Goal: Task Accomplishment & Management: Use online tool/utility

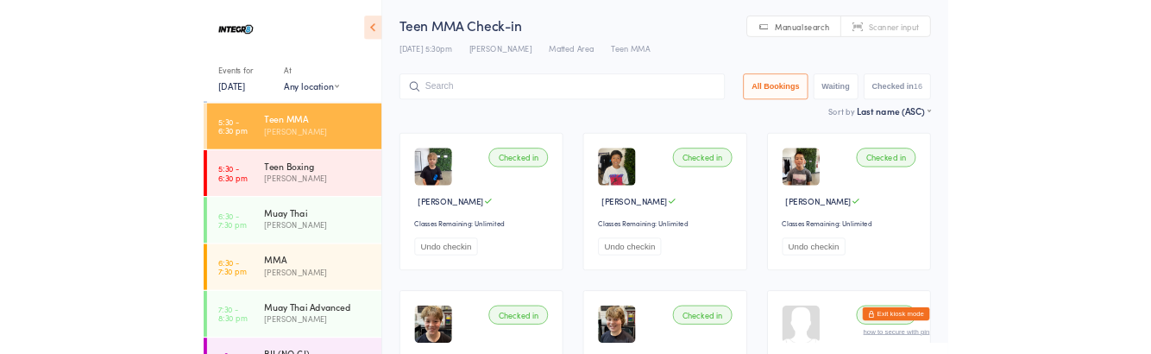
scroll to position [117, 0]
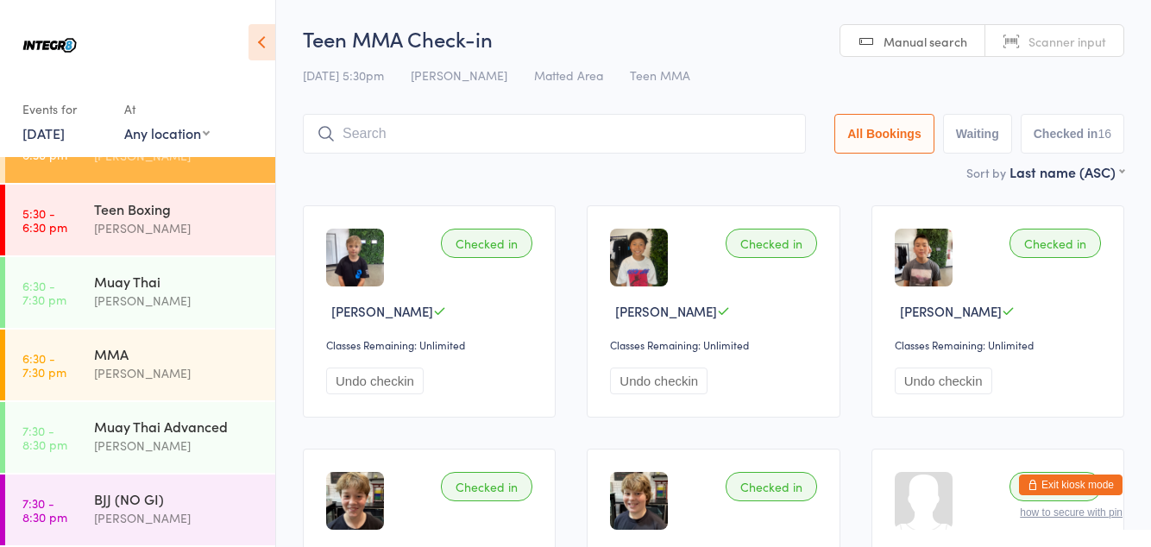
click at [100, 357] on div "MMA" at bounding box center [177, 353] width 166 height 19
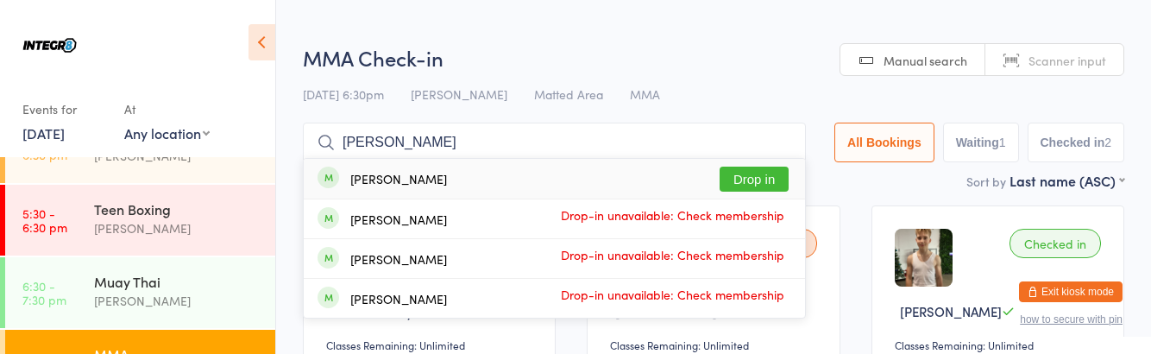
type input "[PERSON_NAME]"
click at [754, 171] on button "Drop in" at bounding box center [753, 178] width 69 height 25
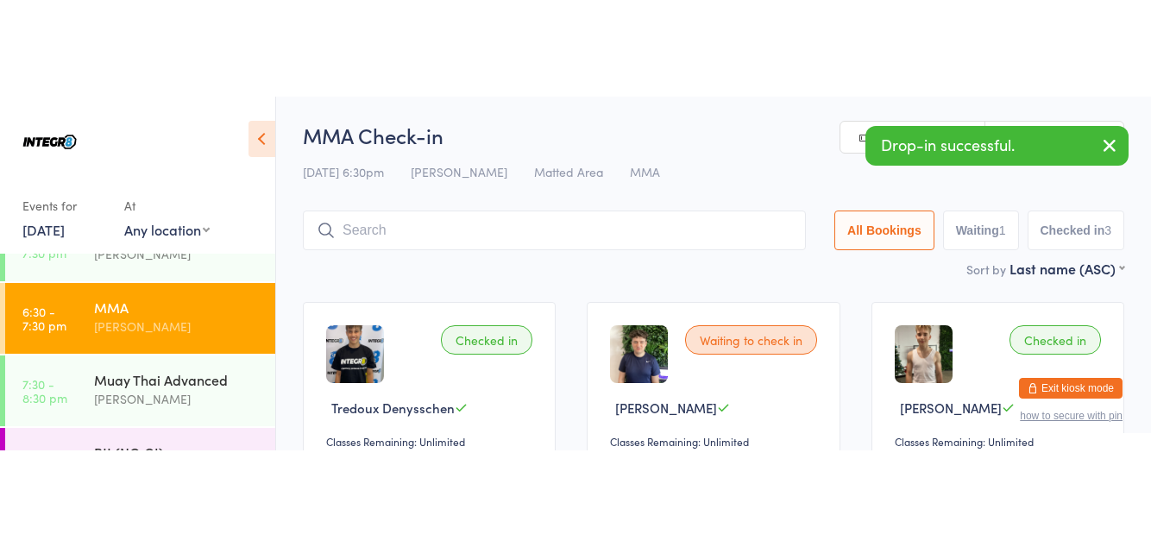
scroll to position [310, 0]
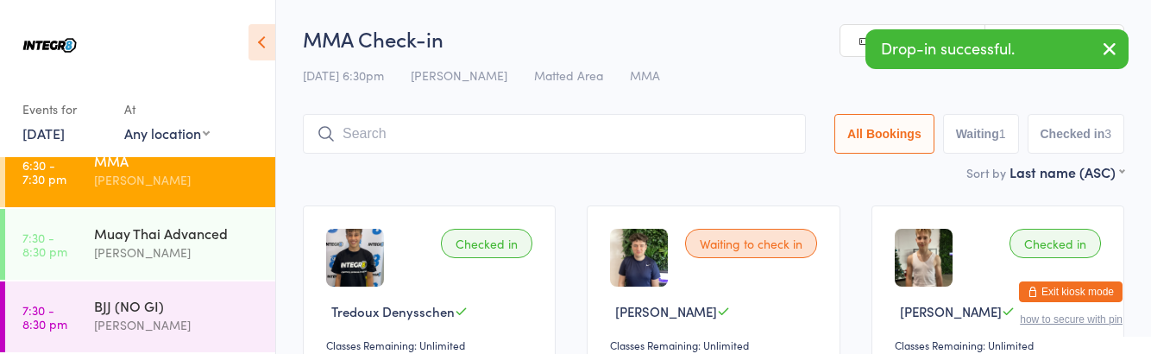
click at [122, 243] on div "[PERSON_NAME]" at bounding box center [177, 252] width 166 height 20
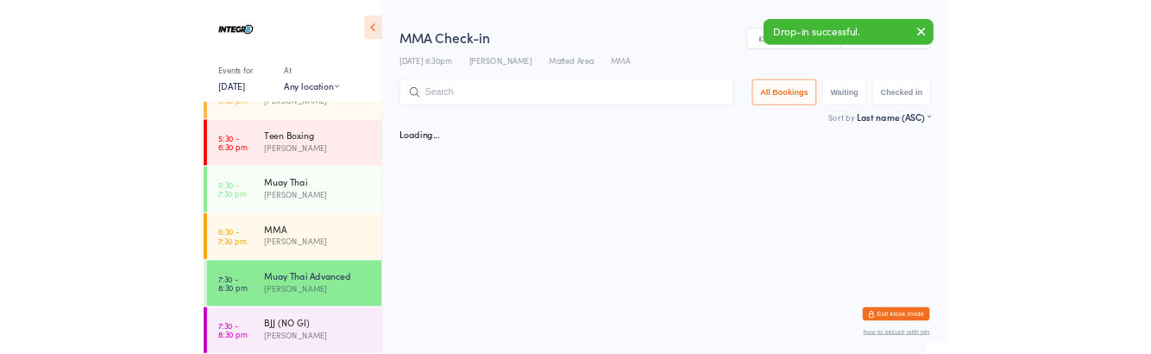
scroll to position [310, 0]
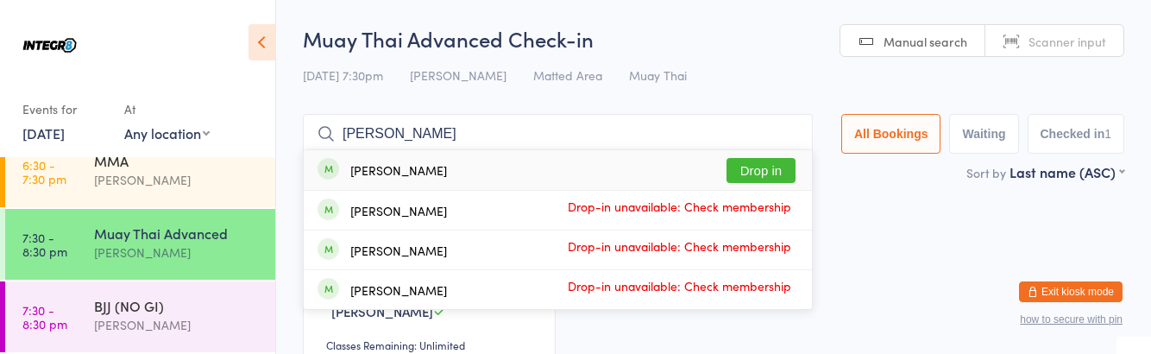
type input "[PERSON_NAME]"
click at [779, 175] on button "Drop in" at bounding box center [760, 170] width 69 height 25
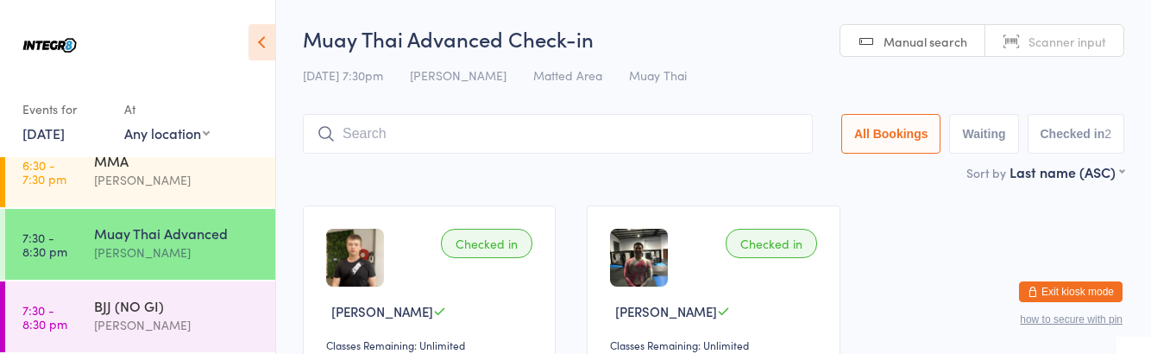
click at [194, 180] on div "[PERSON_NAME]" at bounding box center [177, 180] width 166 height 20
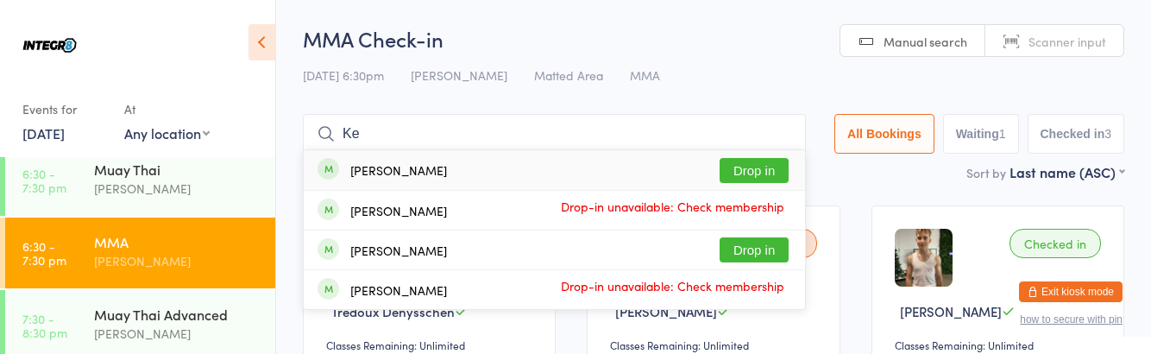
type input "Ke"
click at [749, 168] on button "Drop in" at bounding box center [753, 170] width 69 height 25
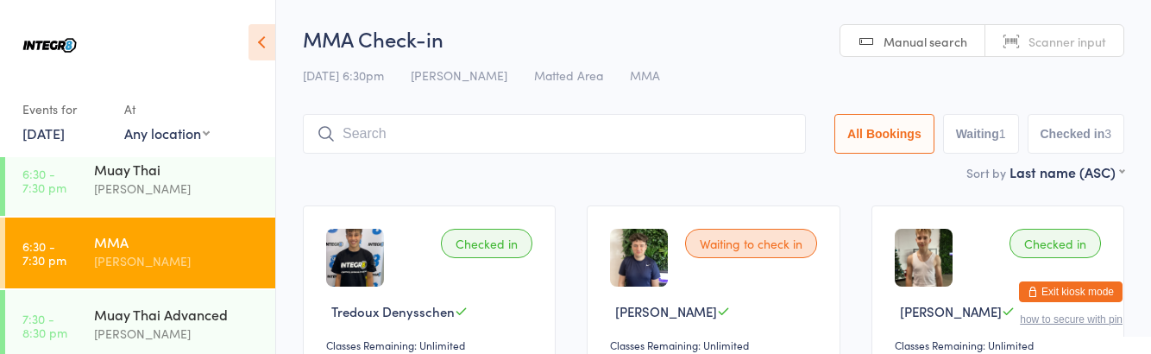
scroll to position [229, 0]
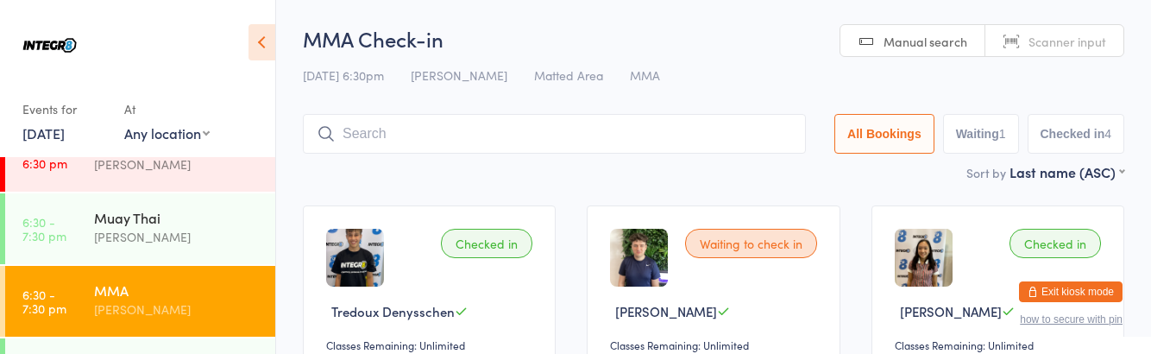
click at [191, 231] on div "[PERSON_NAME]" at bounding box center [177, 237] width 166 height 20
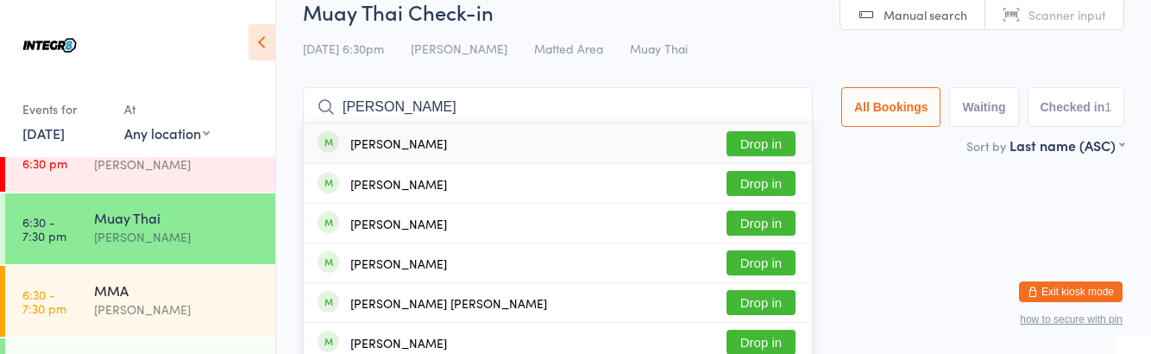
scroll to position [26, 0]
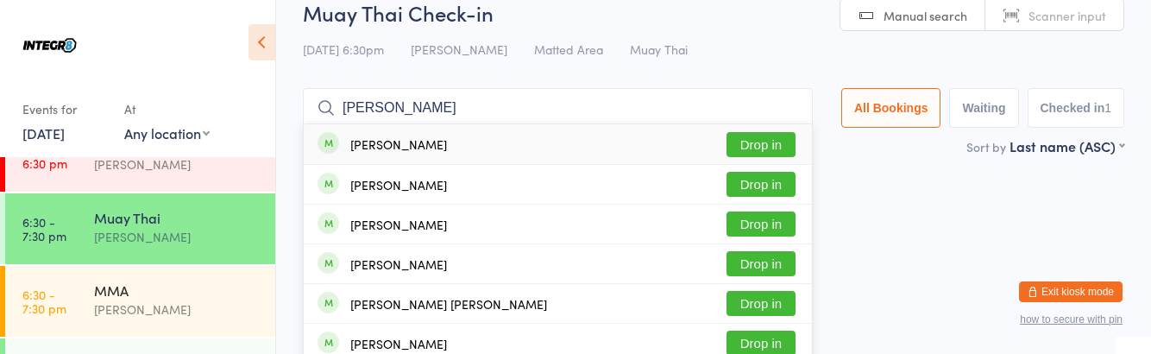
type input "[PERSON_NAME]"
click at [780, 229] on button "Drop in" at bounding box center [760, 223] width 69 height 25
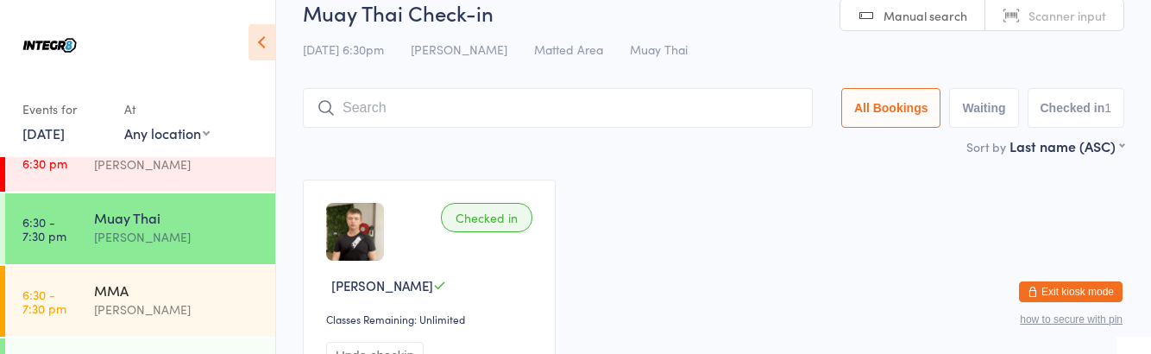
scroll to position [181, 0]
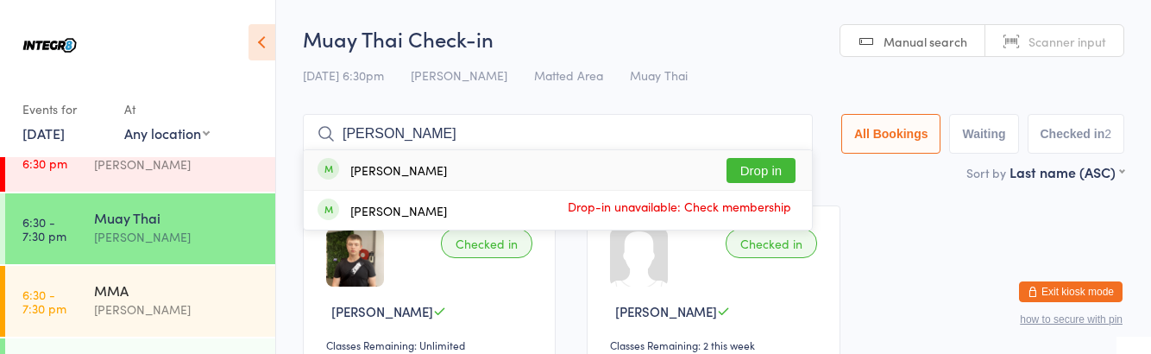
type input "[PERSON_NAME]"
click at [762, 176] on button "Drop in" at bounding box center [760, 170] width 69 height 25
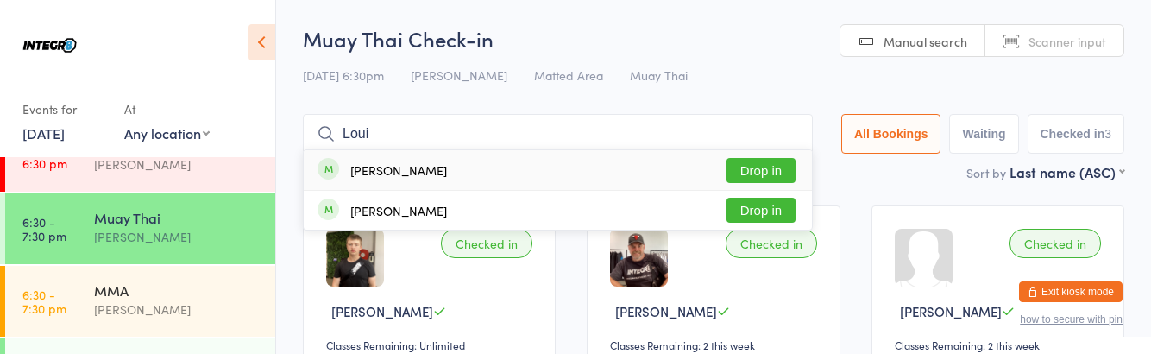
type input "Loui"
click at [455, 205] on div "[PERSON_NAME] Drop in" at bounding box center [558, 210] width 508 height 39
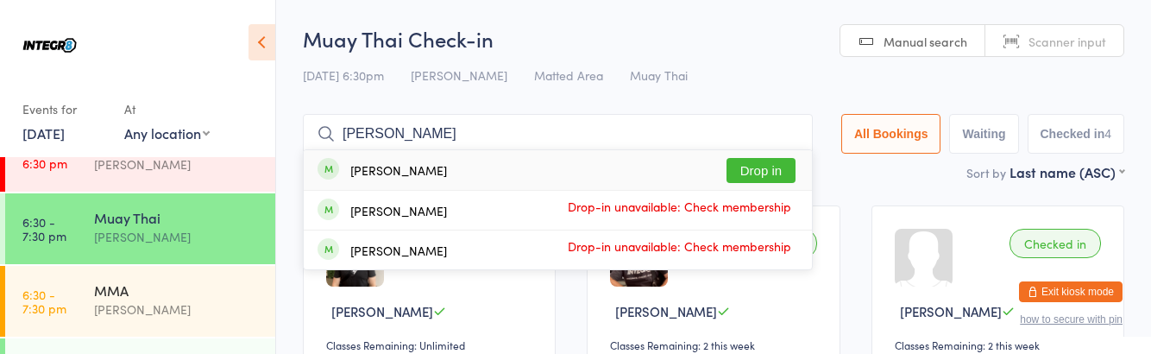
type input "[PERSON_NAME]"
click at [777, 176] on button "Drop in" at bounding box center [760, 170] width 69 height 25
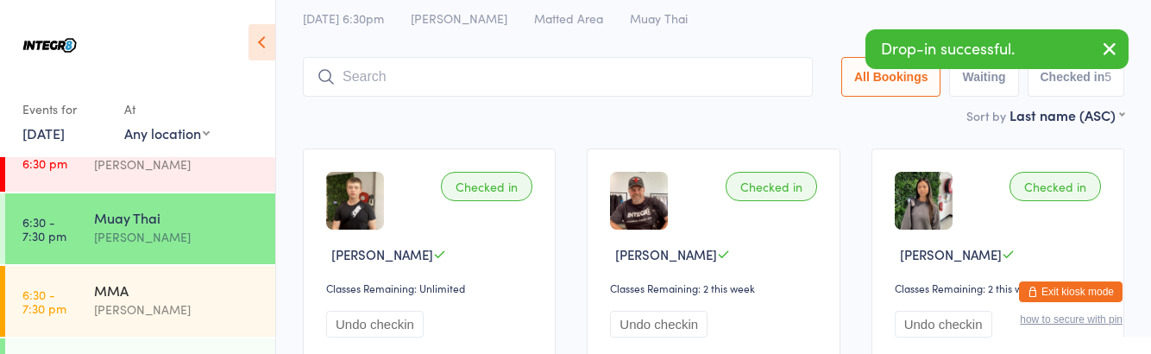
scroll to position [57, 0]
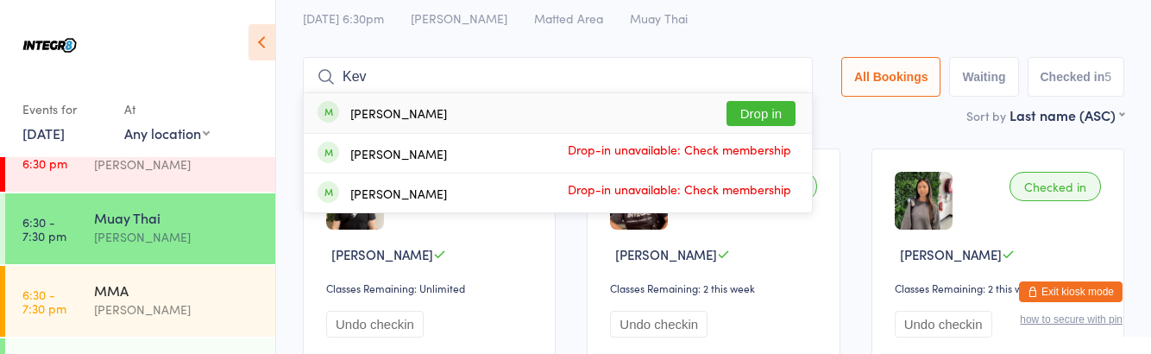
type input "Kev"
click at [770, 112] on button "Drop in" at bounding box center [760, 113] width 69 height 25
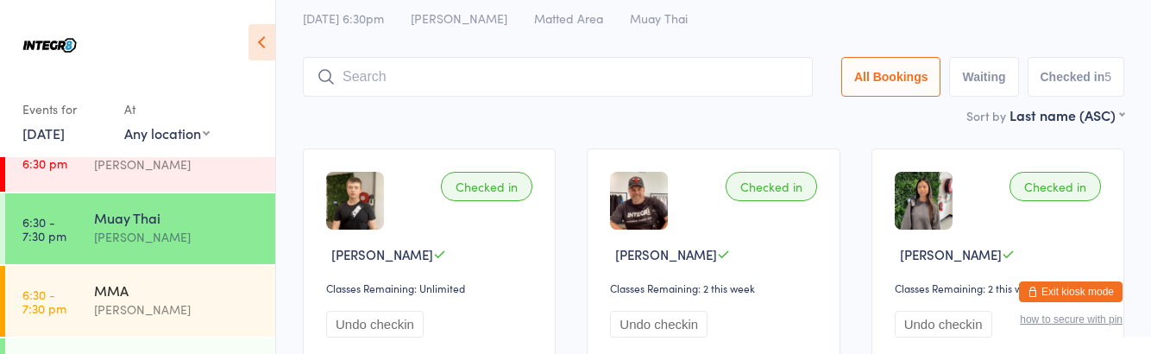
scroll to position [181, 0]
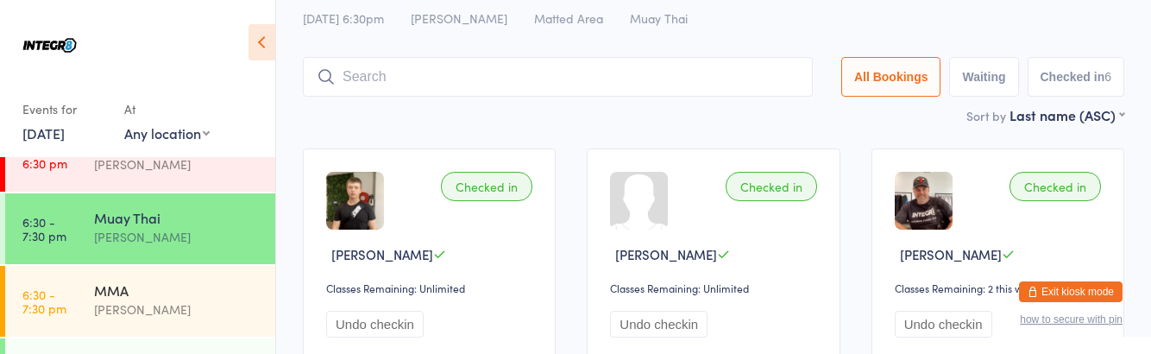
click at [161, 325] on div "MMA [PERSON_NAME]" at bounding box center [184, 300] width 181 height 68
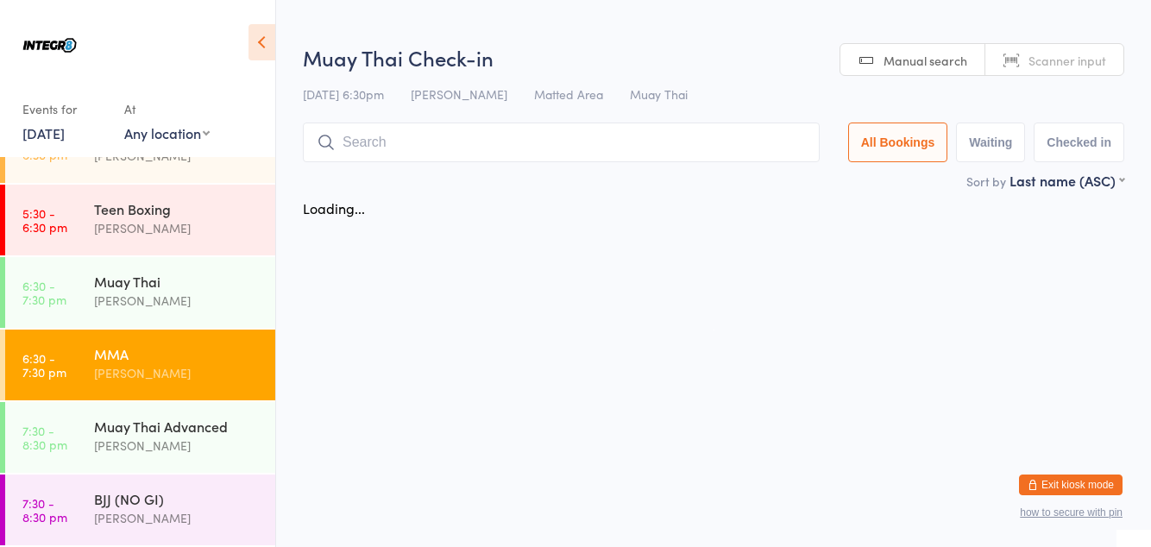
scroll to position [181, 0]
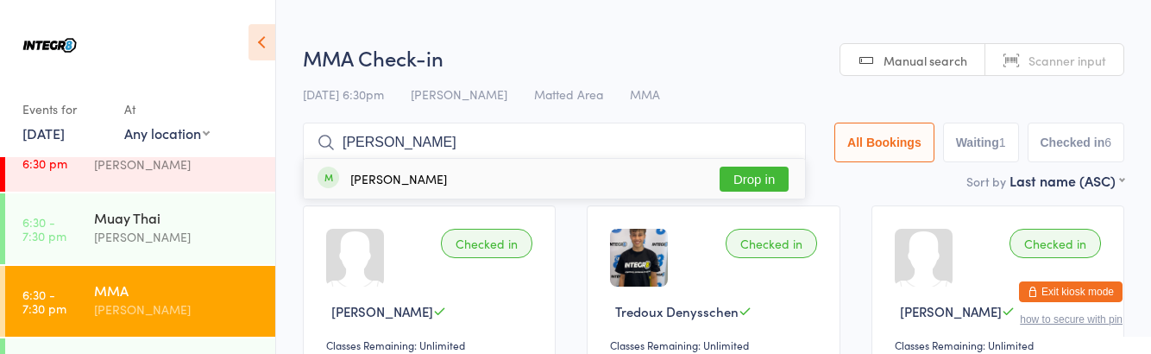
type input "[PERSON_NAME]"
click at [776, 179] on button "Drop in" at bounding box center [753, 178] width 69 height 25
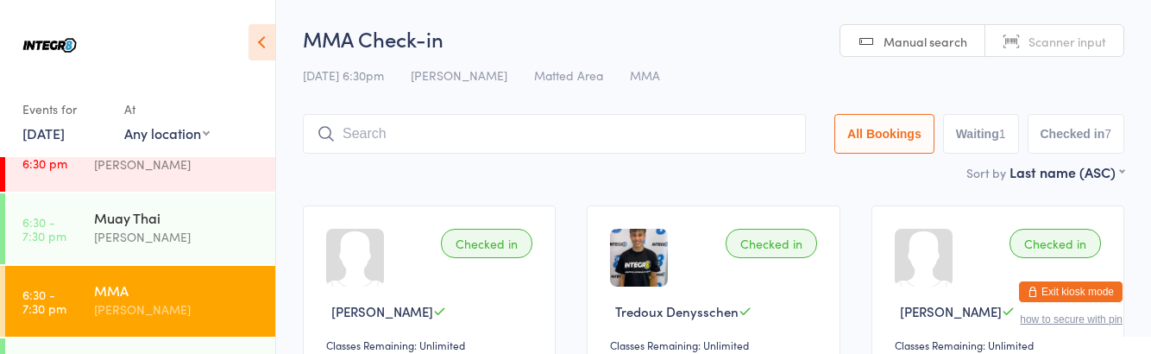
click at [166, 221] on div "Muay Thai" at bounding box center [177, 217] width 166 height 19
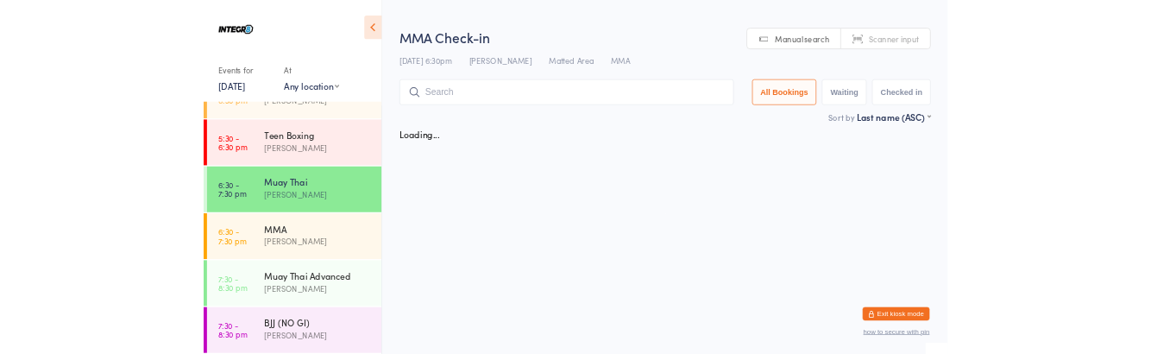
scroll to position [181, 0]
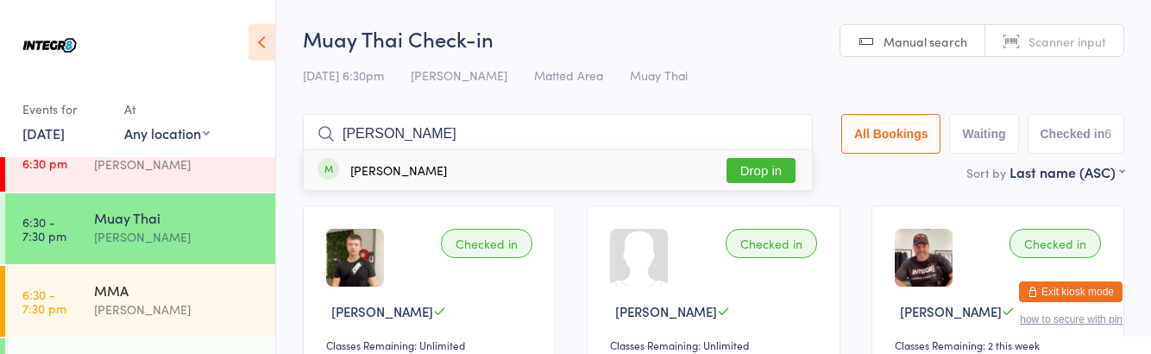
type input "[PERSON_NAME]"
click at [772, 164] on button "Drop in" at bounding box center [760, 170] width 69 height 25
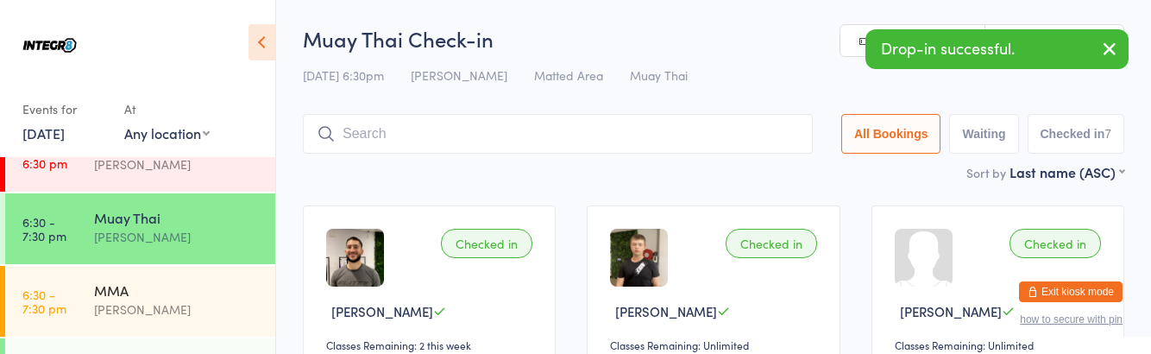
type input "I"
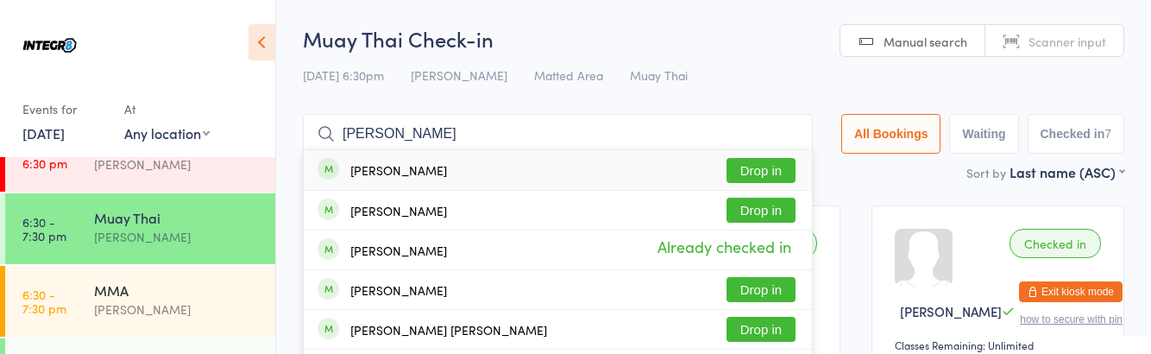
type input "[PERSON_NAME]"
click at [772, 170] on button "Drop in" at bounding box center [760, 170] width 69 height 25
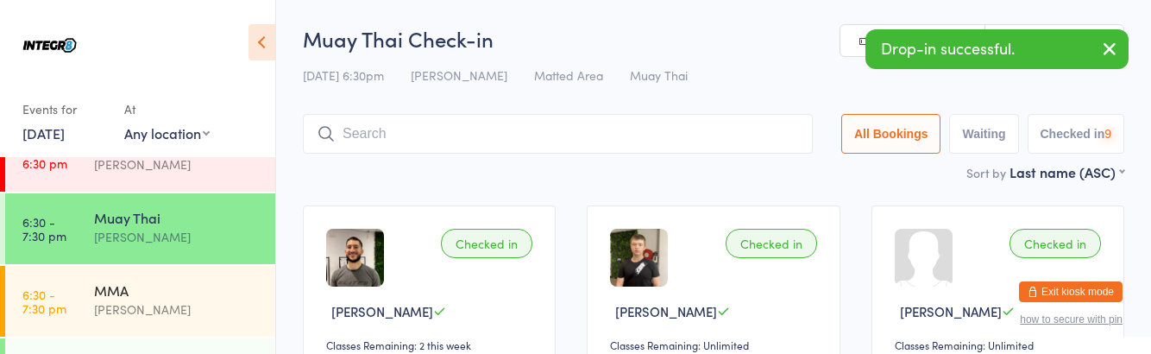
scroll to position [310, 0]
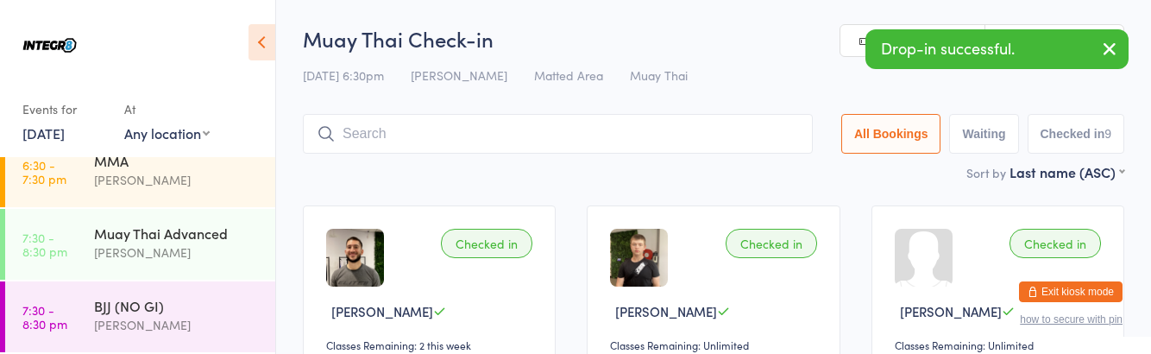
click at [92, 319] on link "7:30 - 8:30 pm BJJ (NO GI) [PERSON_NAME]" at bounding box center [140, 316] width 270 height 71
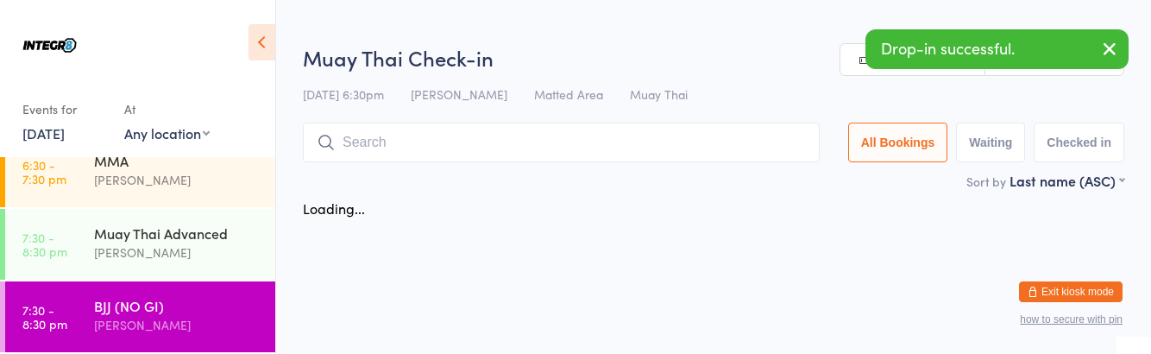
scroll to position [310, 0]
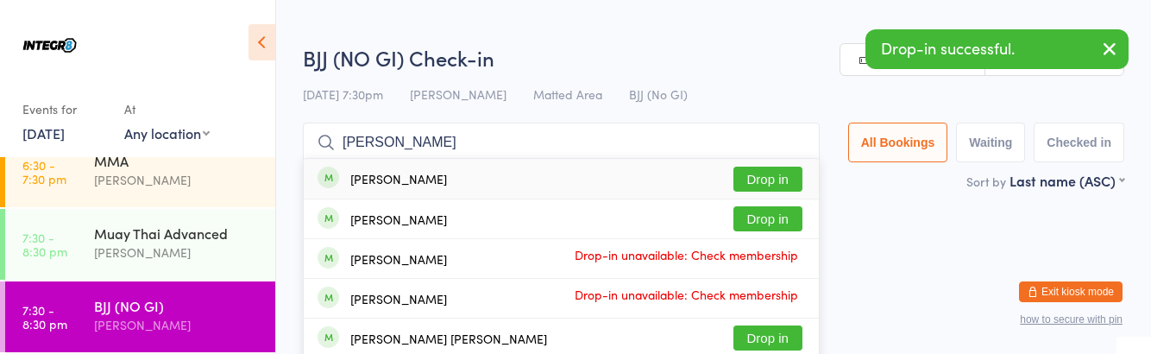
type input "[PERSON_NAME]"
click at [772, 185] on button "Drop in" at bounding box center [767, 178] width 69 height 25
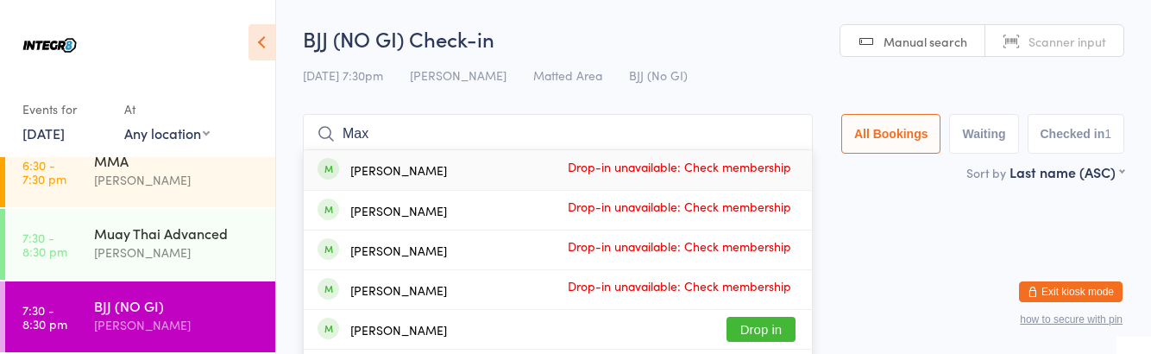
type input "Max"
click at [497, 317] on div "[PERSON_NAME] Drop in" at bounding box center [558, 329] width 508 height 39
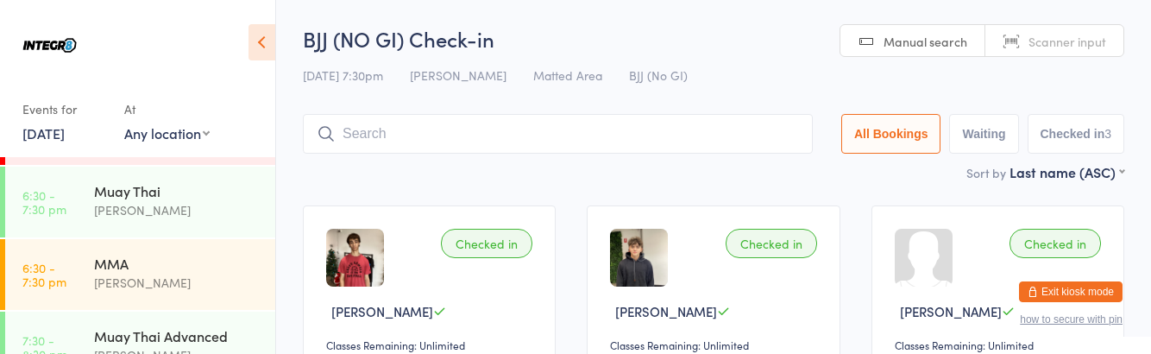
click at [168, 190] on div "Muay Thai" at bounding box center [177, 190] width 166 height 19
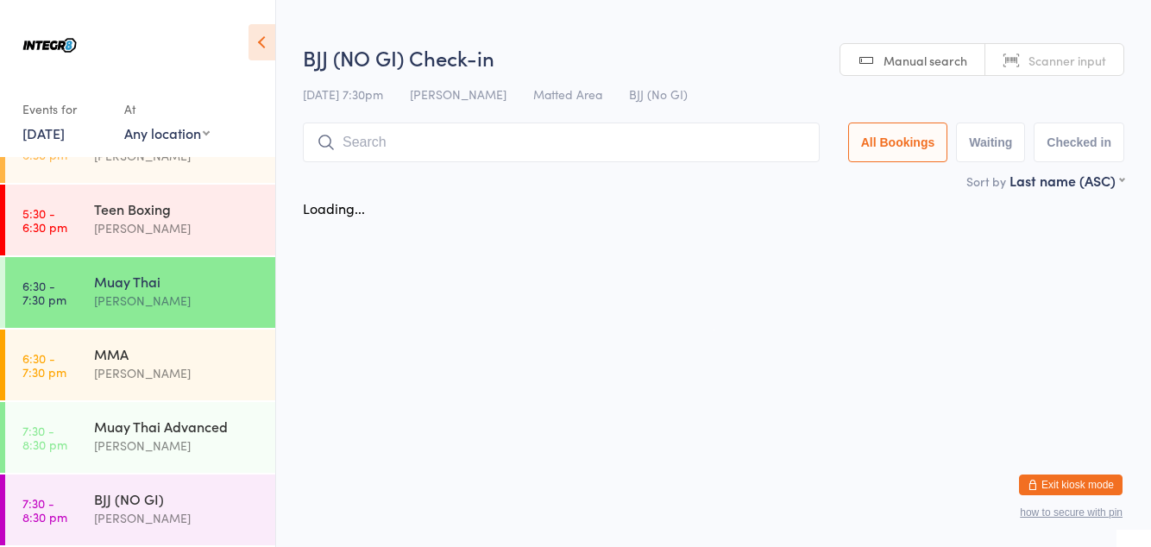
scroll to position [208, 0]
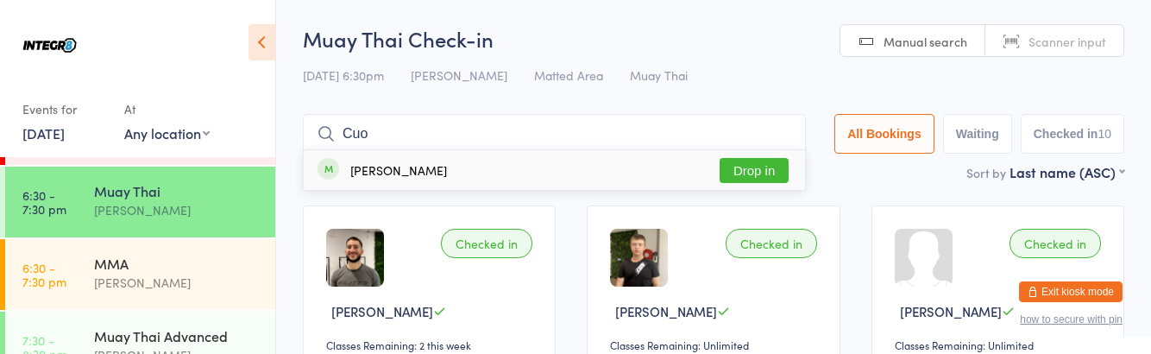
type input "Cuo"
click at [762, 172] on button "Drop in" at bounding box center [753, 170] width 69 height 25
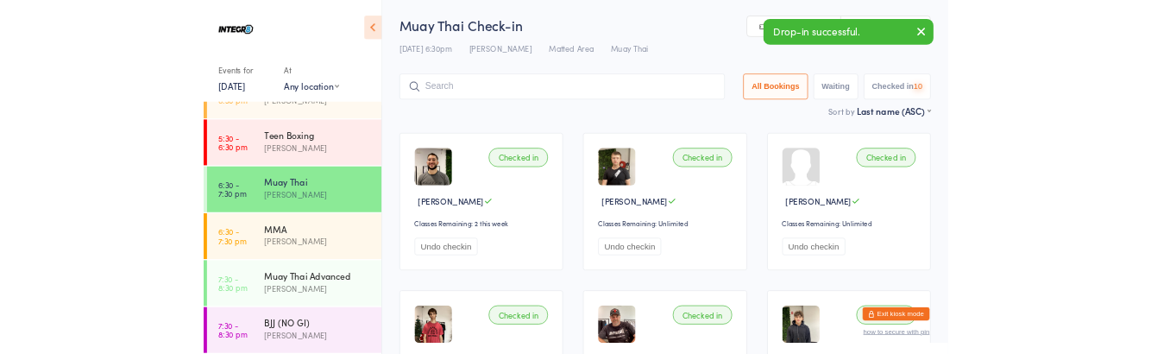
scroll to position [117, 0]
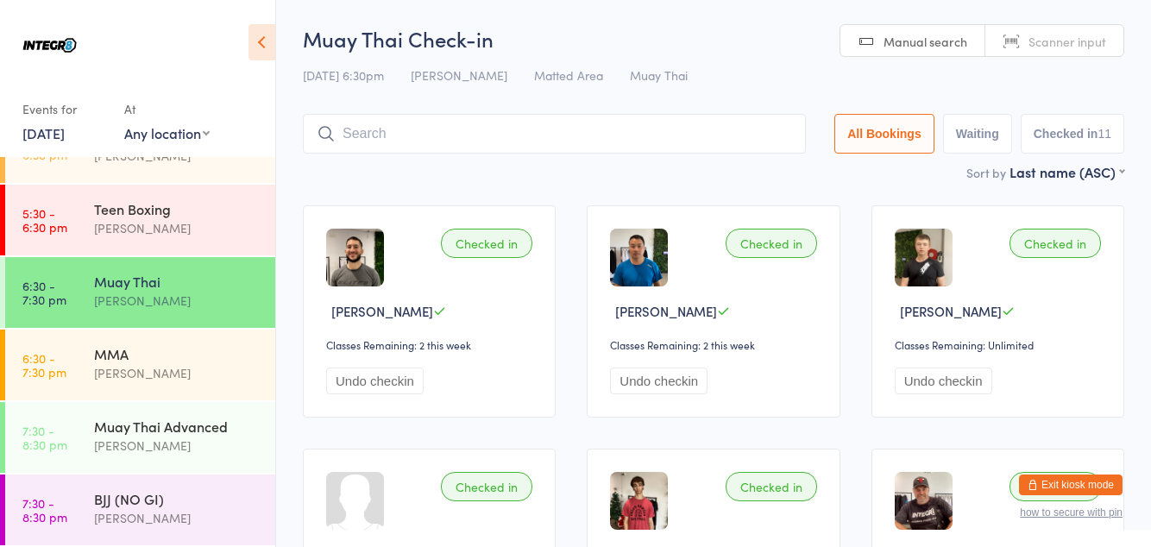
click at [171, 386] on div "MMA [PERSON_NAME]" at bounding box center [184, 363] width 181 height 68
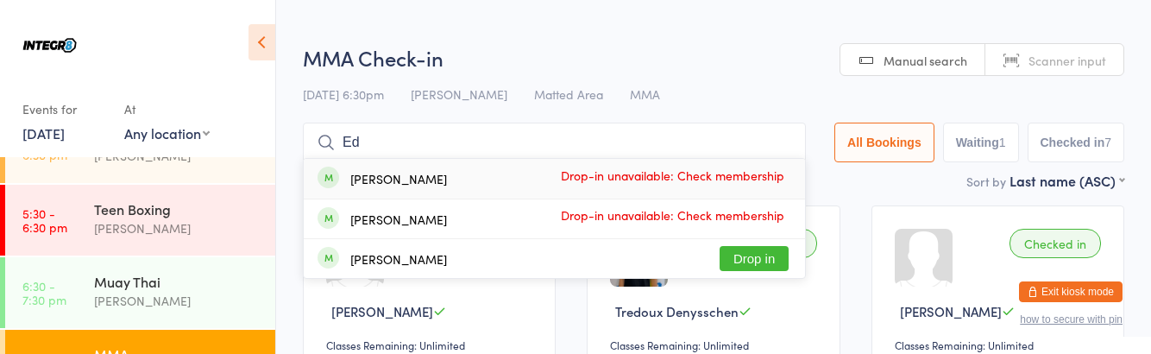
type input "Ed"
click at [767, 259] on button "Drop in" at bounding box center [753, 258] width 69 height 25
